Goal: Information Seeking & Learning: Learn about a topic

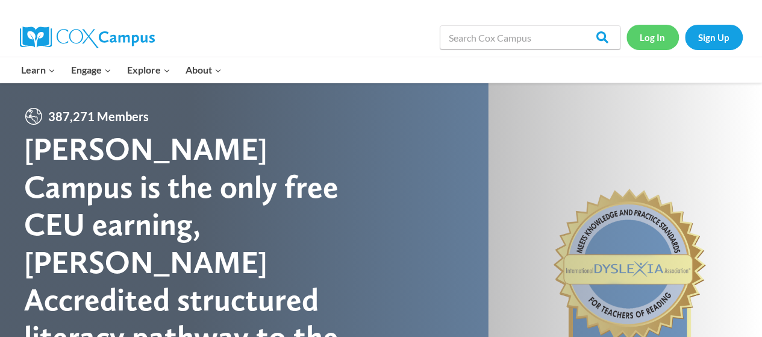
click at [654, 40] on link "Log In" at bounding box center [653, 37] width 52 height 25
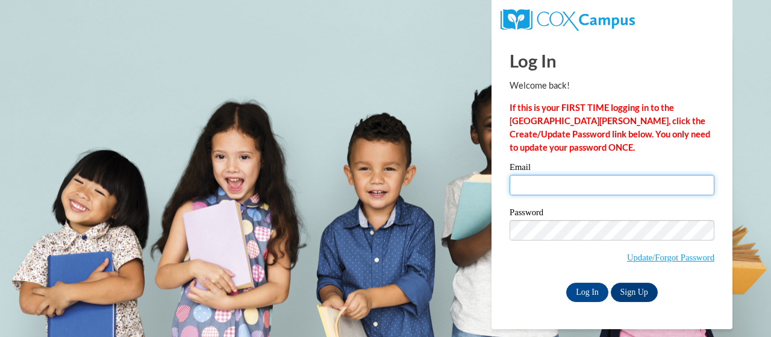
click at [559, 182] on input "Email" at bounding box center [612, 185] width 205 height 20
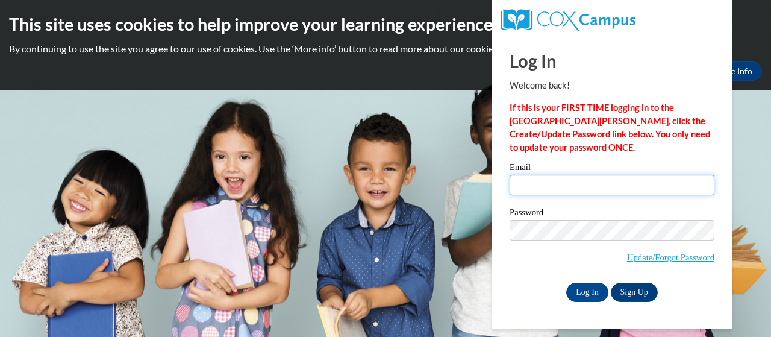
type input "proctor.michelle.r@muscogee.k12.ga.us"
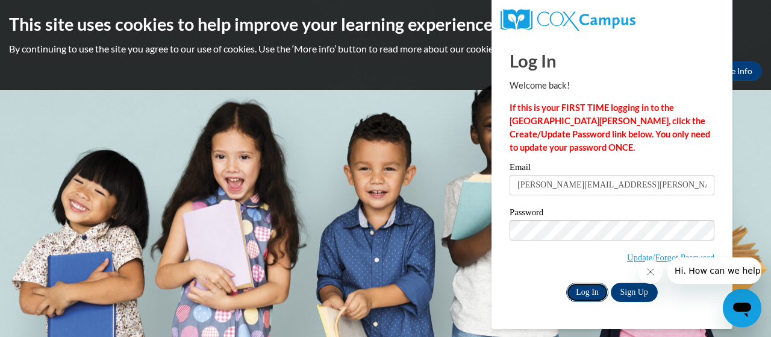
click at [592, 289] on input "Log In" at bounding box center [587, 292] width 42 height 19
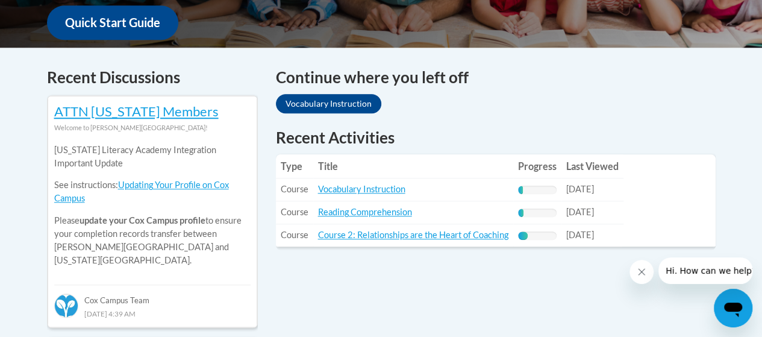
scroll to position [482, 0]
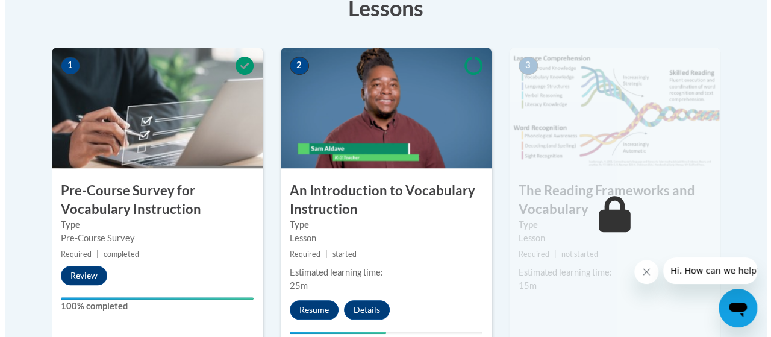
scroll to position [362, 0]
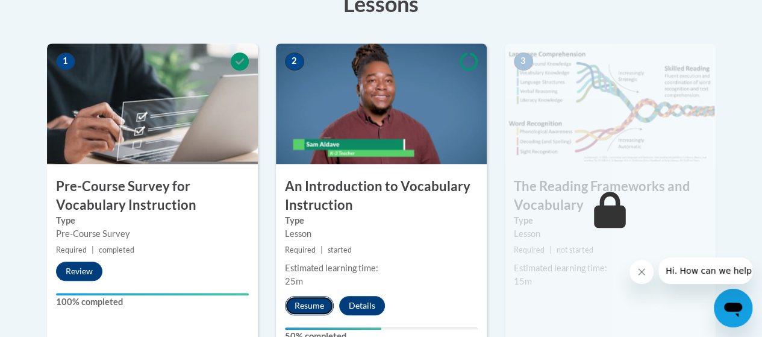
click at [318, 299] on button "Resume" at bounding box center [309, 305] width 49 height 19
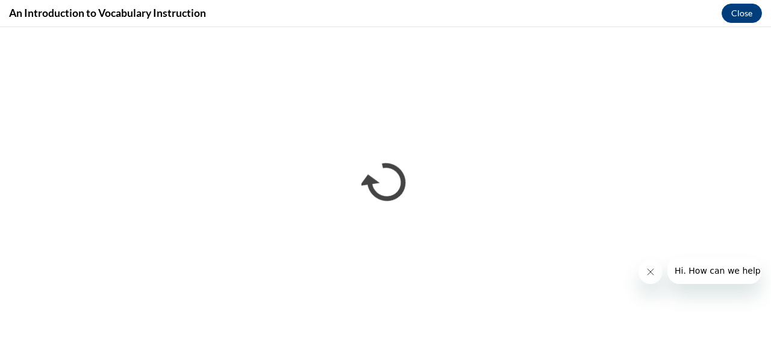
scroll to position [0, 0]
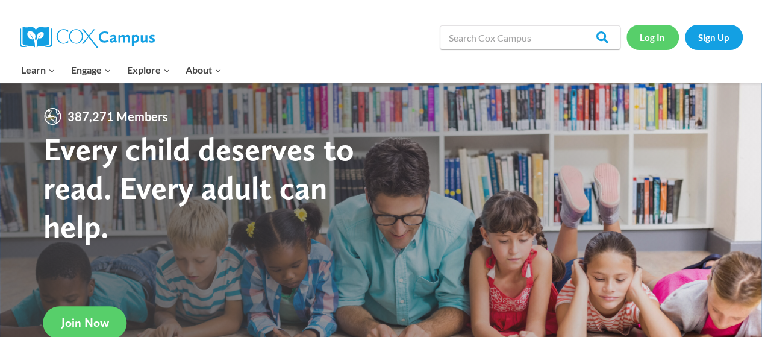
click at [651, 37] on link "Log In" at bounding box center [653, 37] width 52 height 25
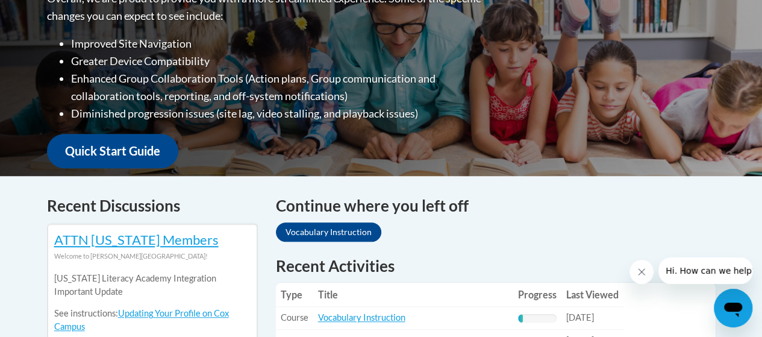
scroll to position [422, 0]
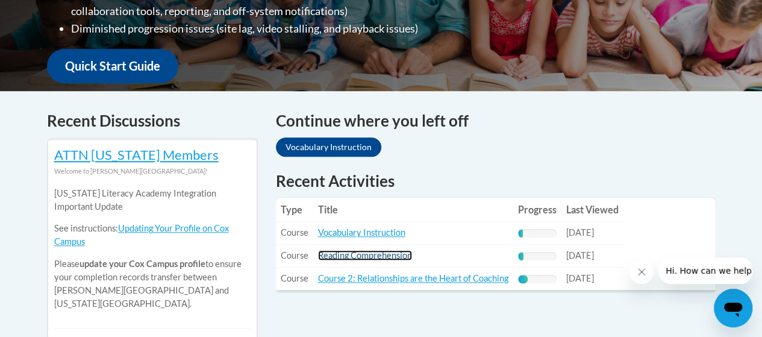
click at [393, 253] on link "Reading Comprehension" at bounding box center [365, 255] width 94 height 10
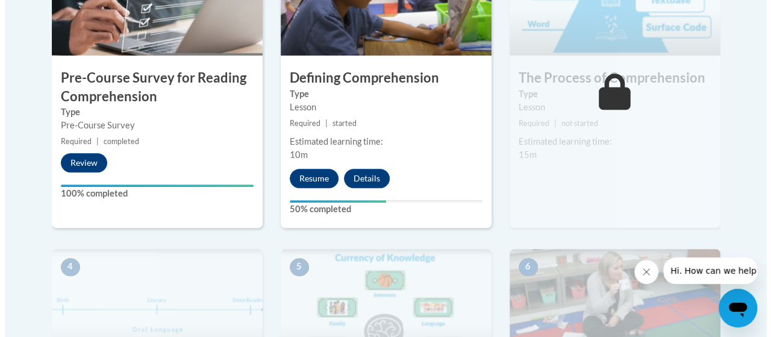
scroll to position [482, 0]
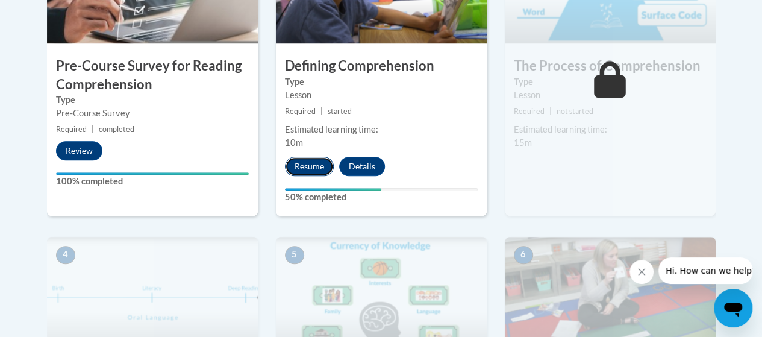
click at [310, 167] on button "Resume" at bounding box center [309, 166] width 49 height 19
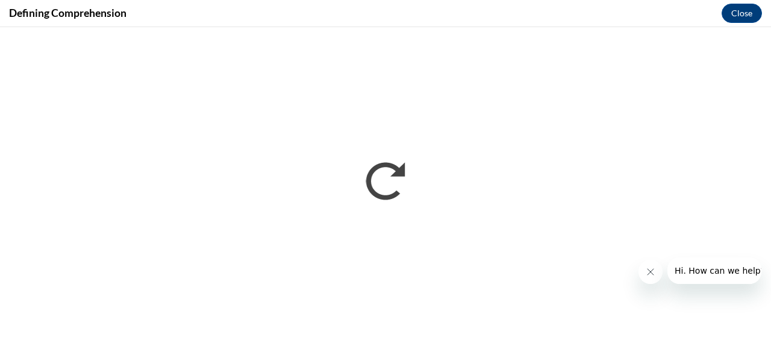
scroll to position [0, 0]
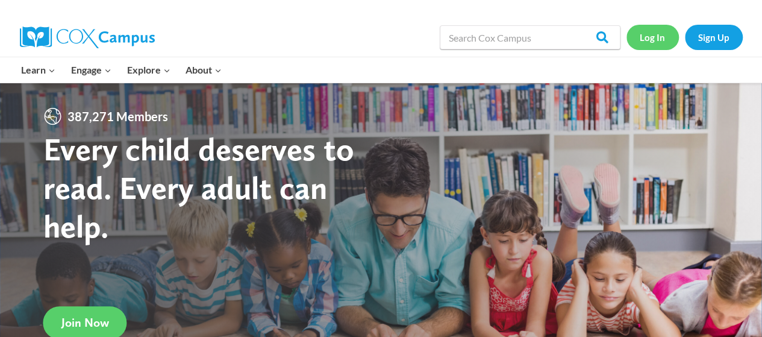
click at [655, 39] on link "Log In" at bounding box center [653, 37] width 52 height 25
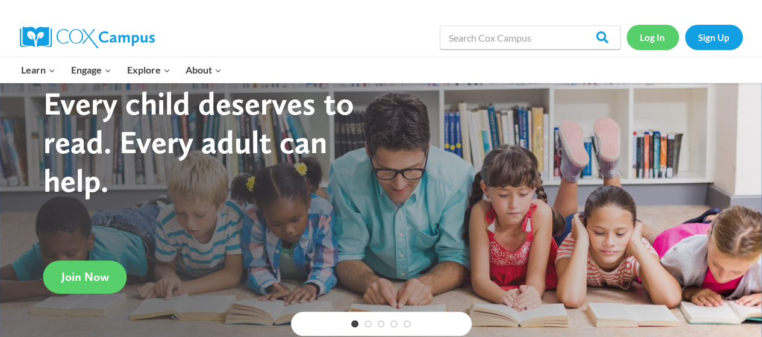
scroll to position [241, 0]
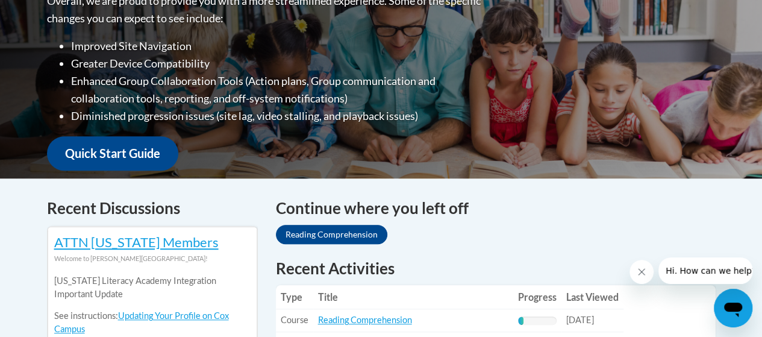
scroll to position [422, 0]
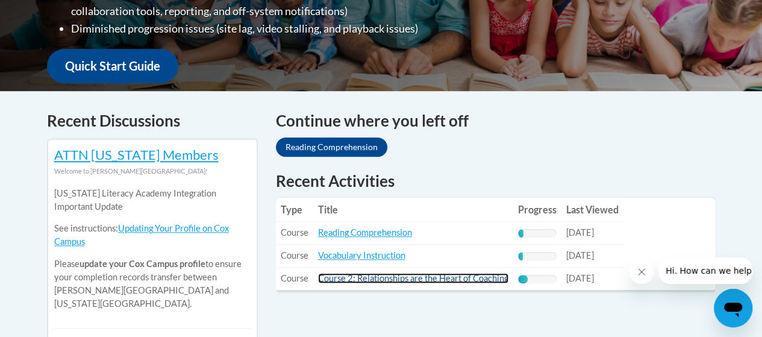
click at [458, 280] on link "Course 2: Relationships are the Heart of Coaching" at bounding box center [413, 278] width 190 height 10
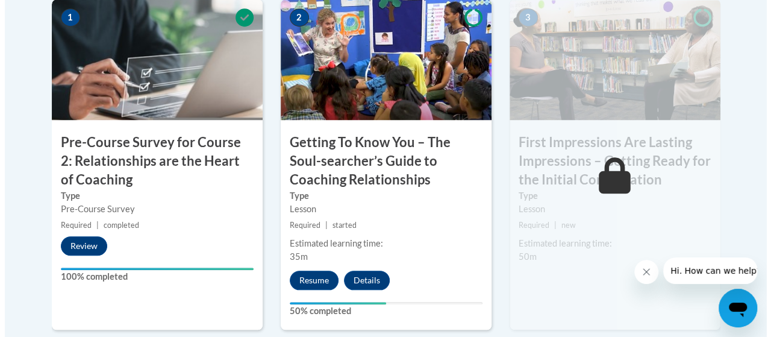
scroll to position [542, 0]
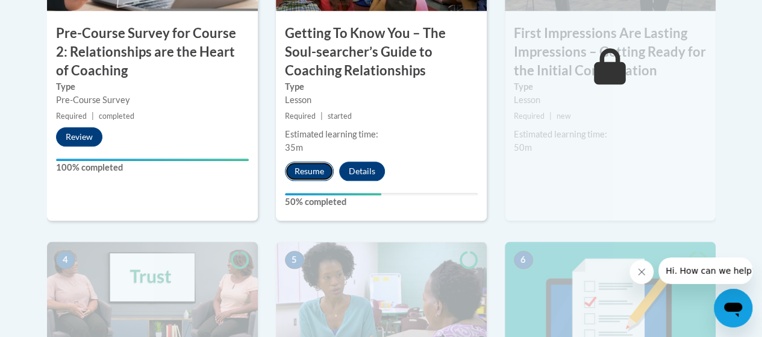
click at [309, 171] on button "Resume" at bounding box center [309, 170] width 49 height 19
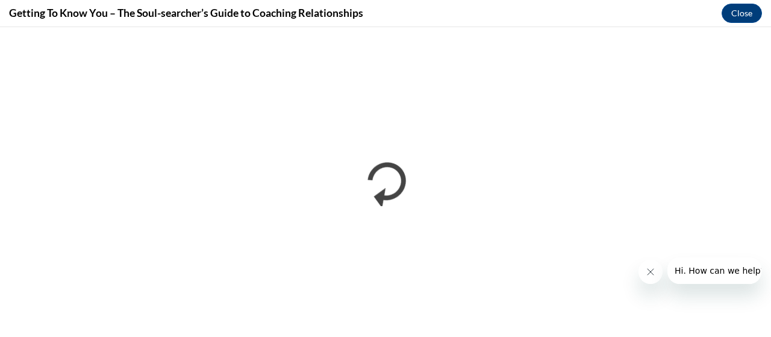
scroll to position [0, 0]
